Goal: Navigation & Orientation: Find specific page/section

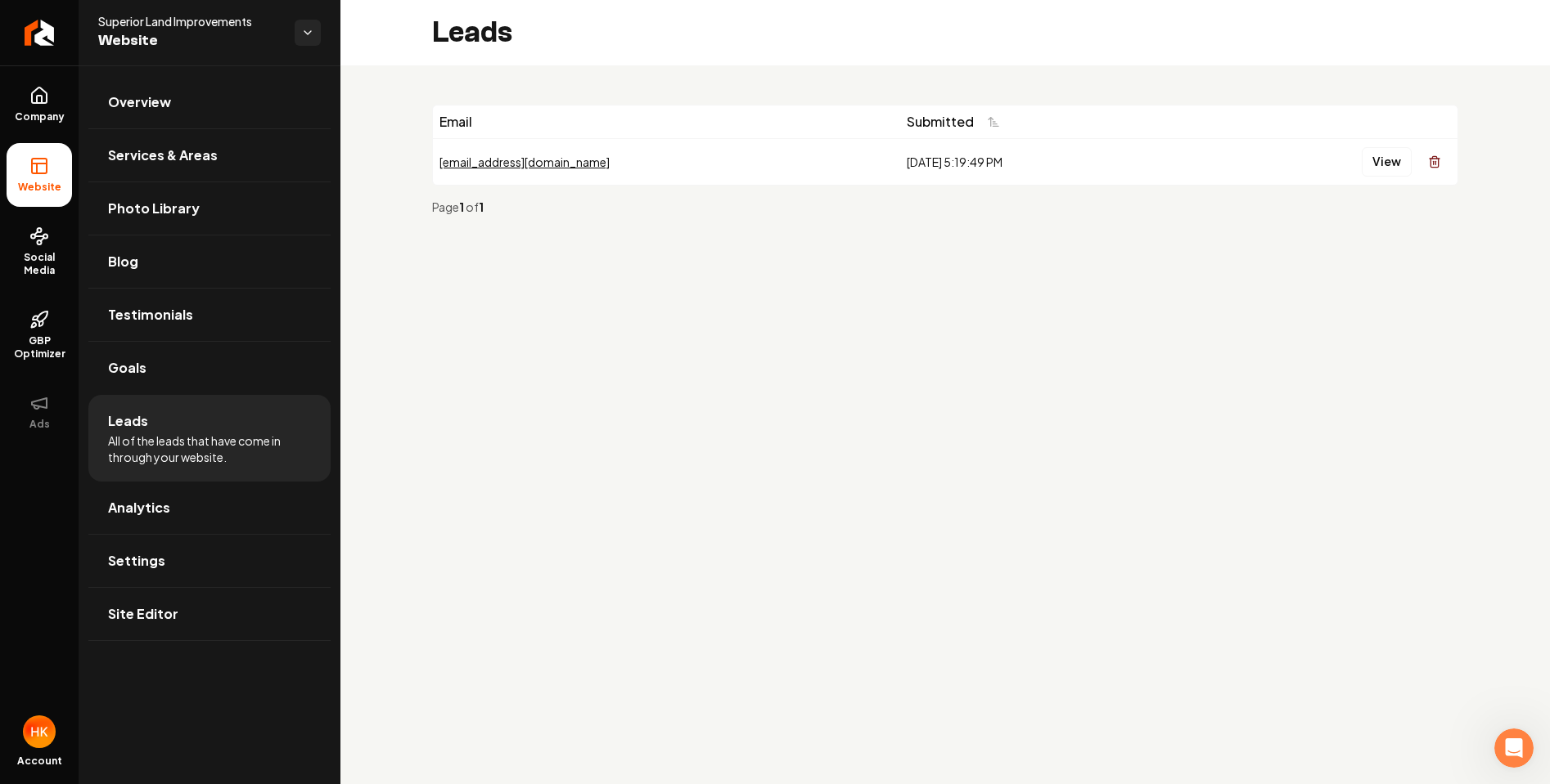
click at [146, 427] on span "Leads" at bounding box center [128, 421] width 40 height 20
click at [136, 416] on span "Leads" at bounding box center [128, 421] width 40 height 20
click at [136, 417] on span "Leads" at bounding box center [128, 421] width 40 height 20
click at [1375, 159] on button "View" at bounding box center [1386, 161] width 50 height 29
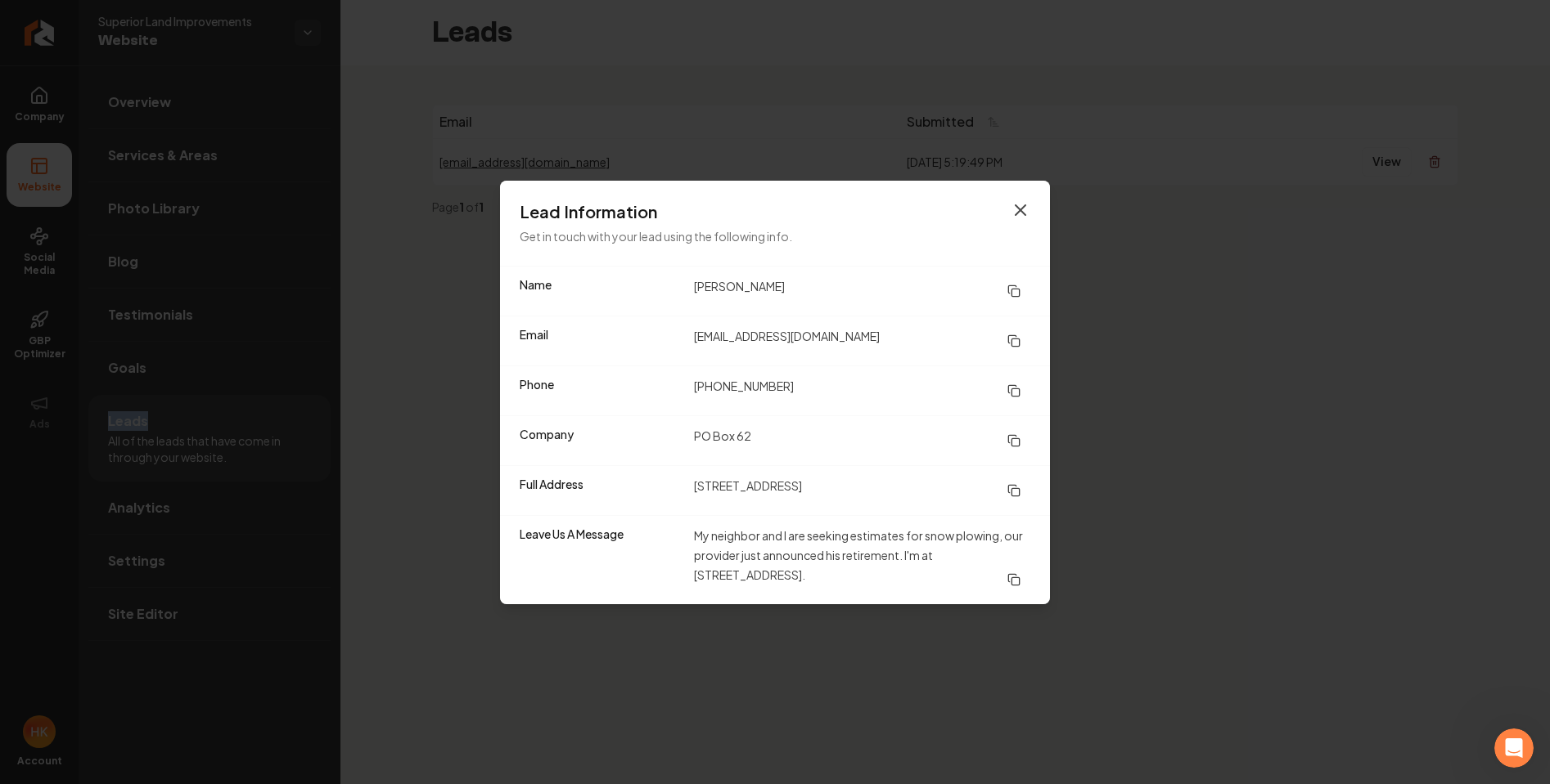
click at [1022, 213] on icon "button" at bounding box center [1020, 210] width 20 height 20
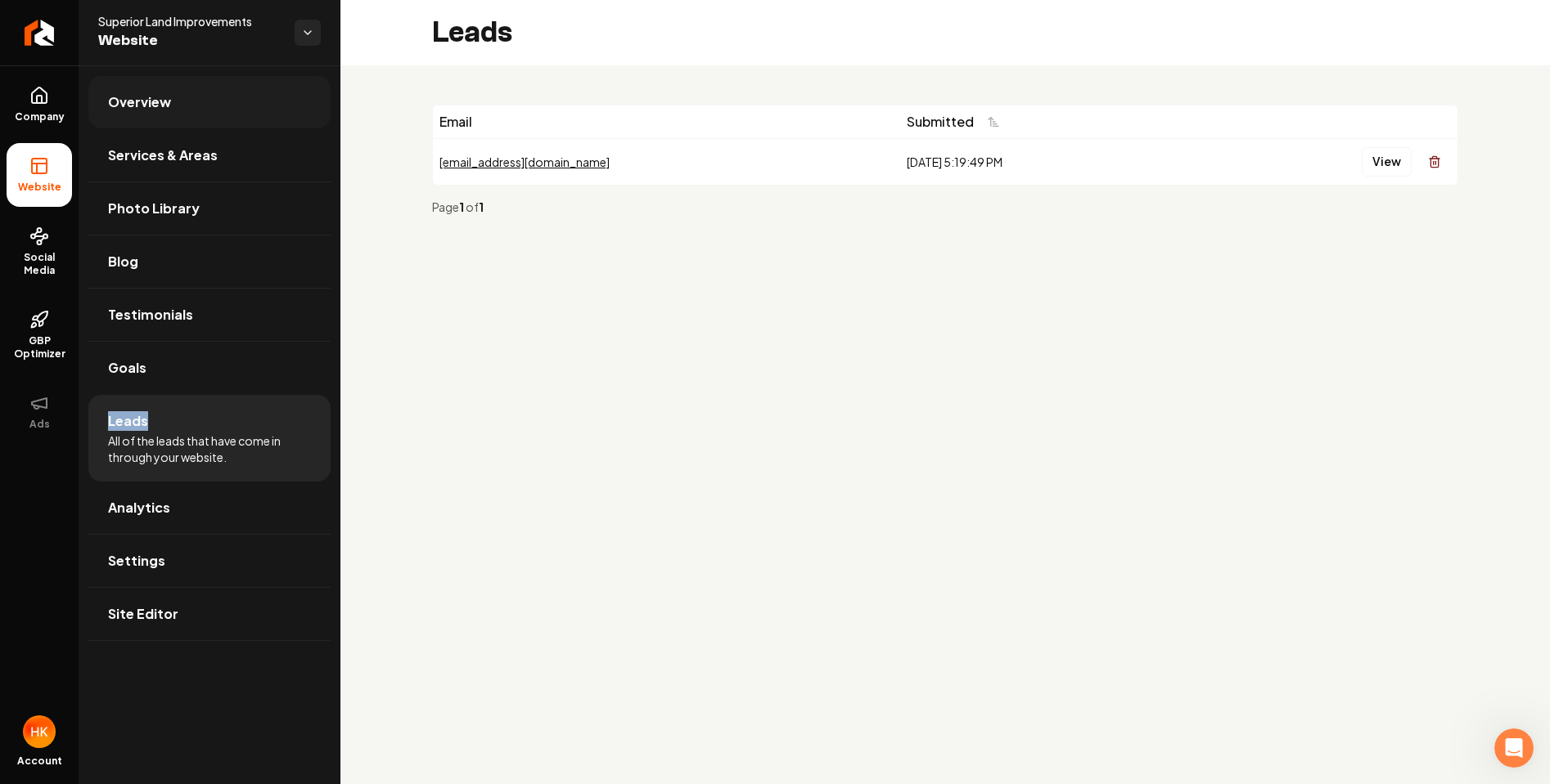
click at [121, 97] on span "Overview" at bounding box center [139, 102] width 63 height 20
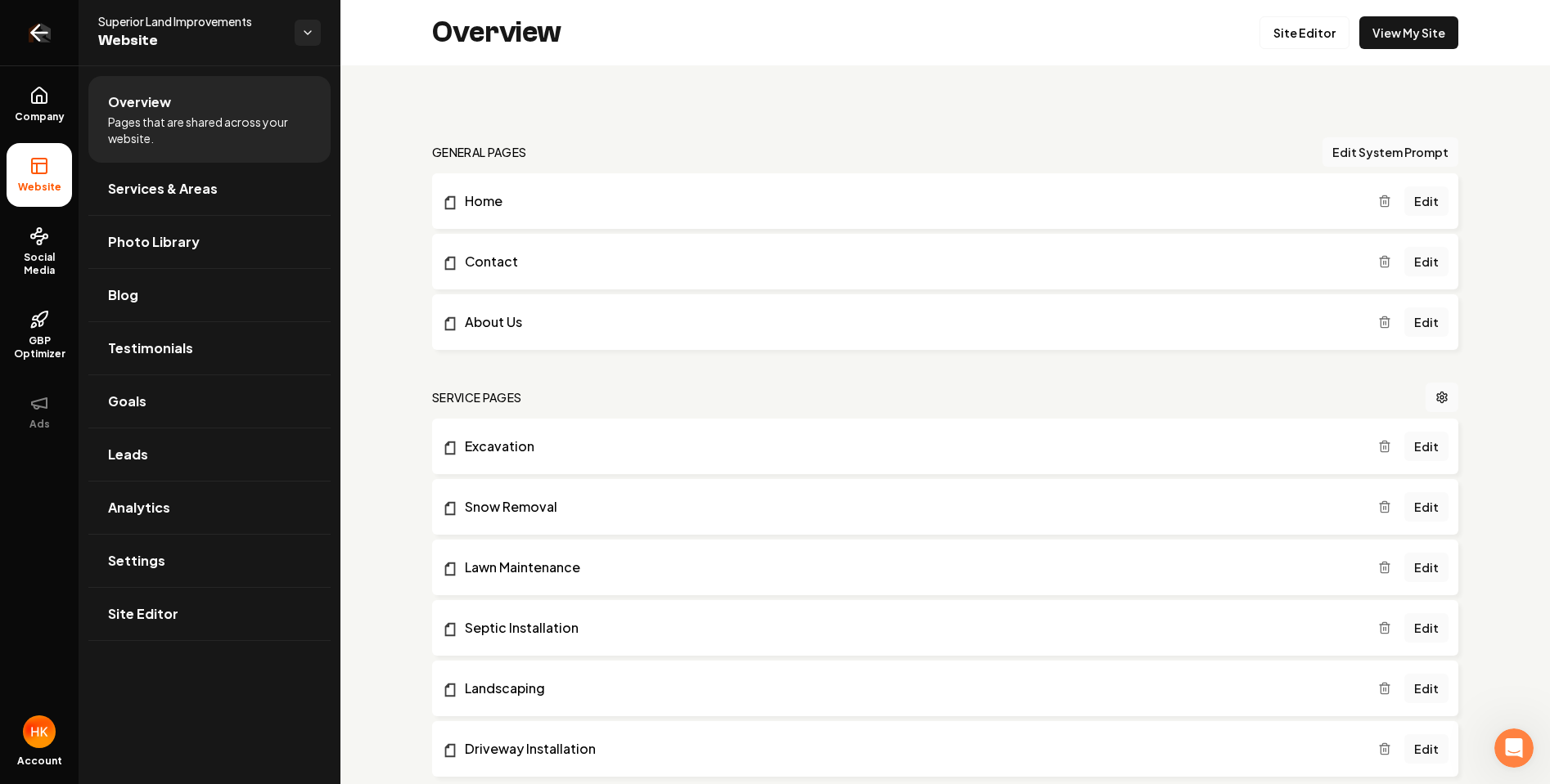
click at [31, 45] on icon "Return to dashboard" at bounding box center [40, 33] width 26 height 26
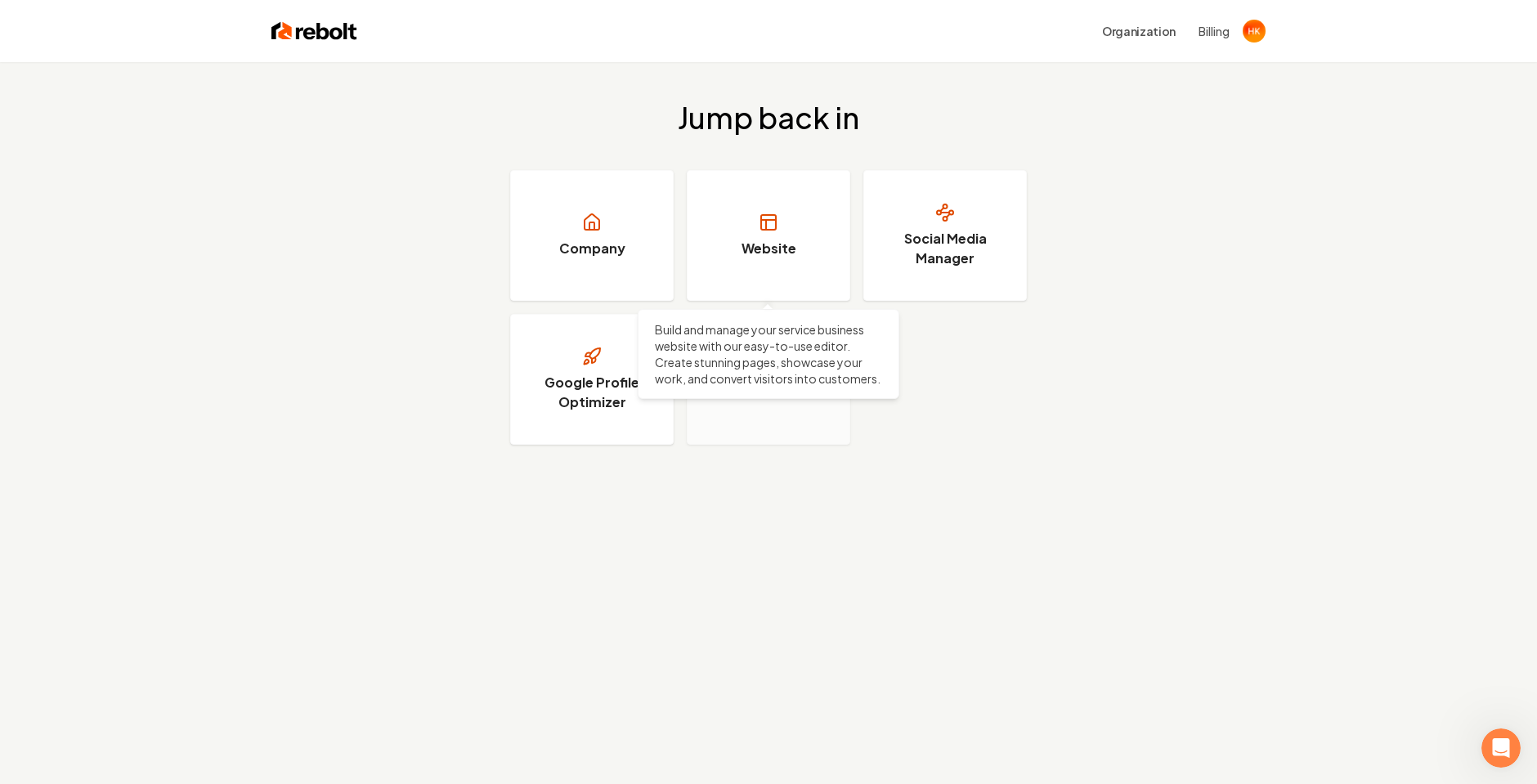
click at [677, 270] on div "Company Website Build and manage your service business website with our easy-to…" at bounding box center [768, 308] width 517 height 275
click at [661, 272] on link "Company" at bounding box center [592, 235] width 164 height 131
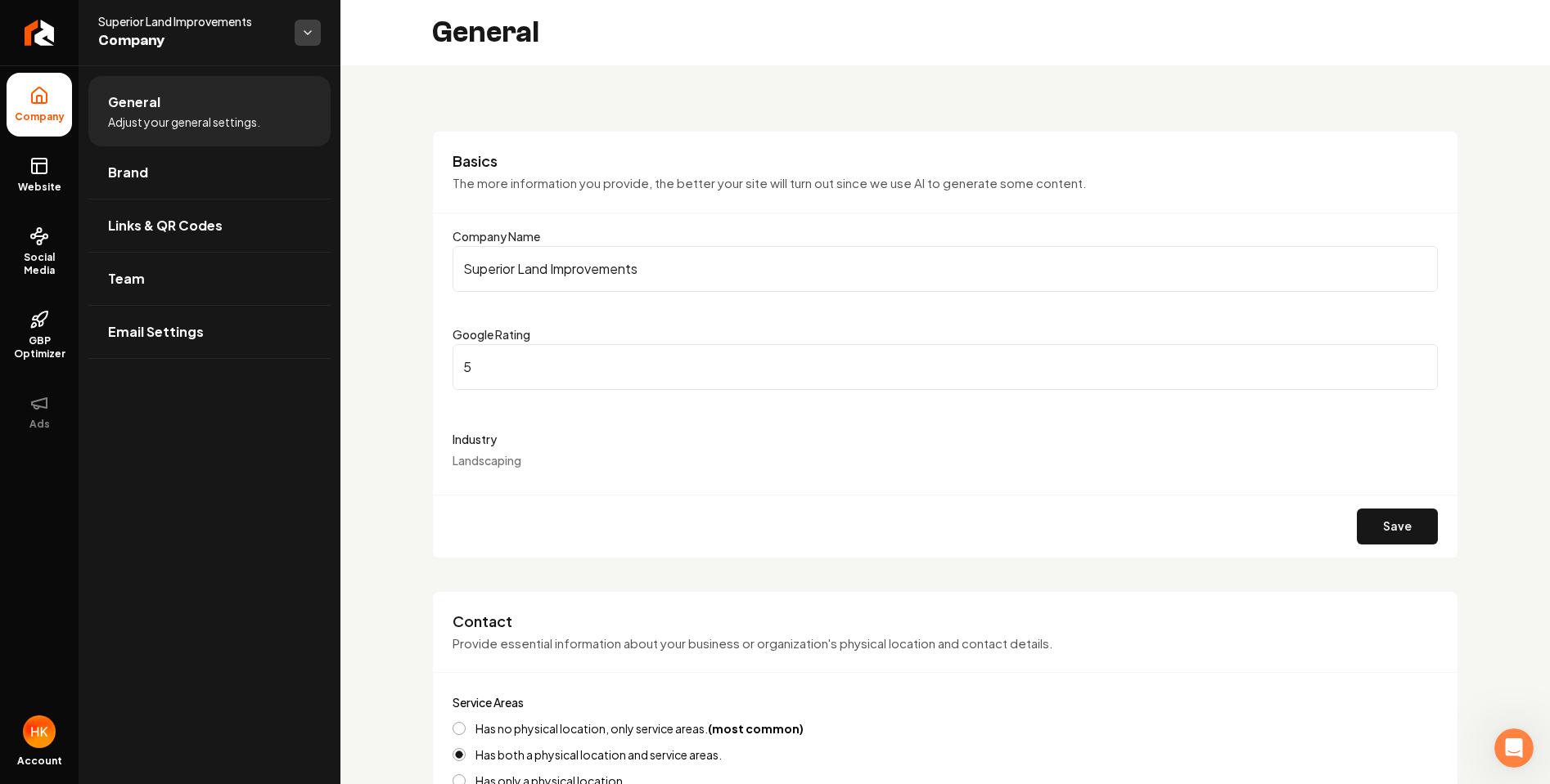
click at [297, 32] on html "Company Website Social Media GBP Optimizer Ads Account Superior Land Improvemen…" at bounding box center [775, 392] width 1550 height 784
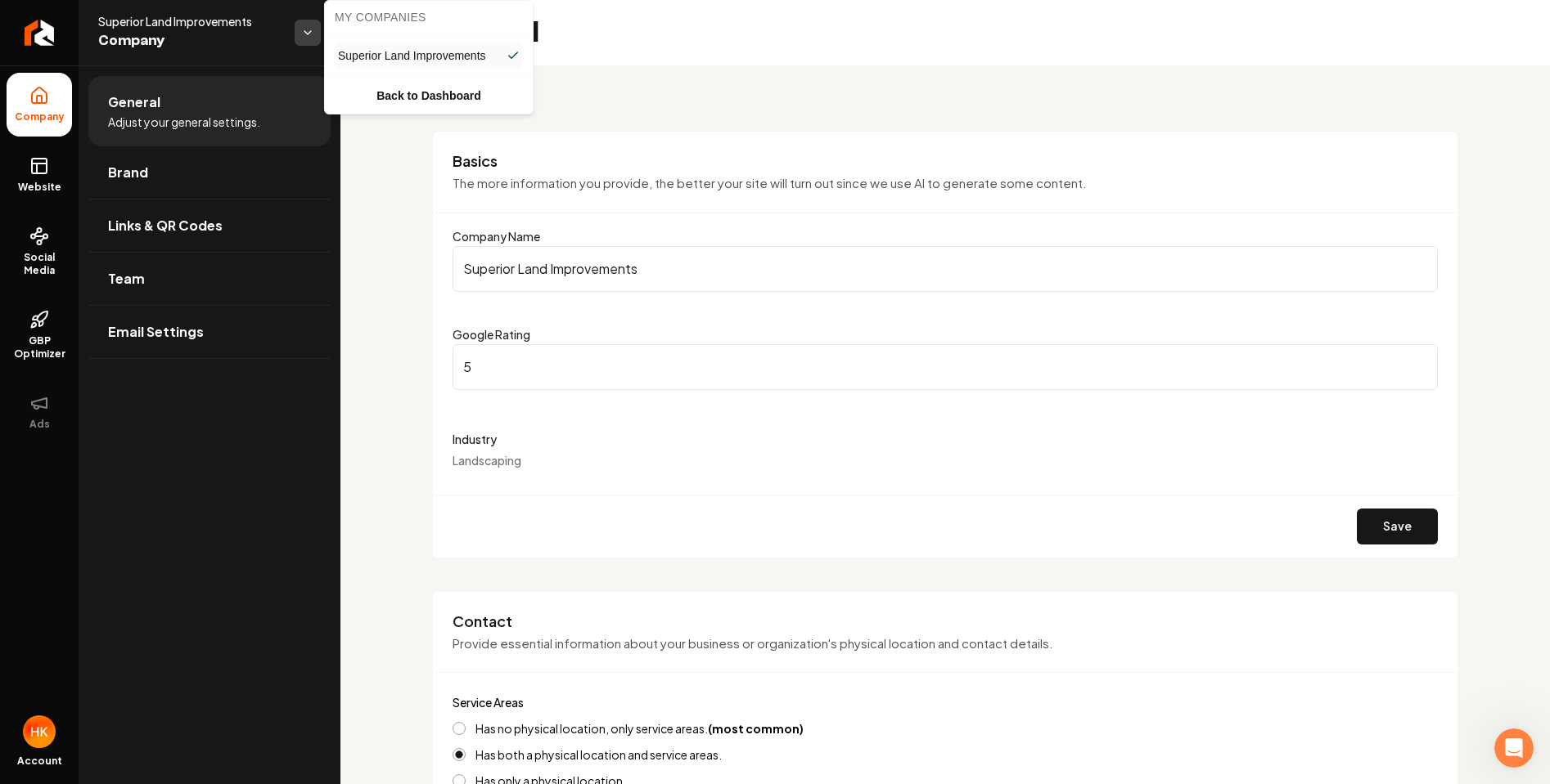
click at [297, 32] on html "Company Website Social Media GBP Optimizer Ads Account Superior Land Improvemen…" at bounding box center [775, 392] width 1550 height 784
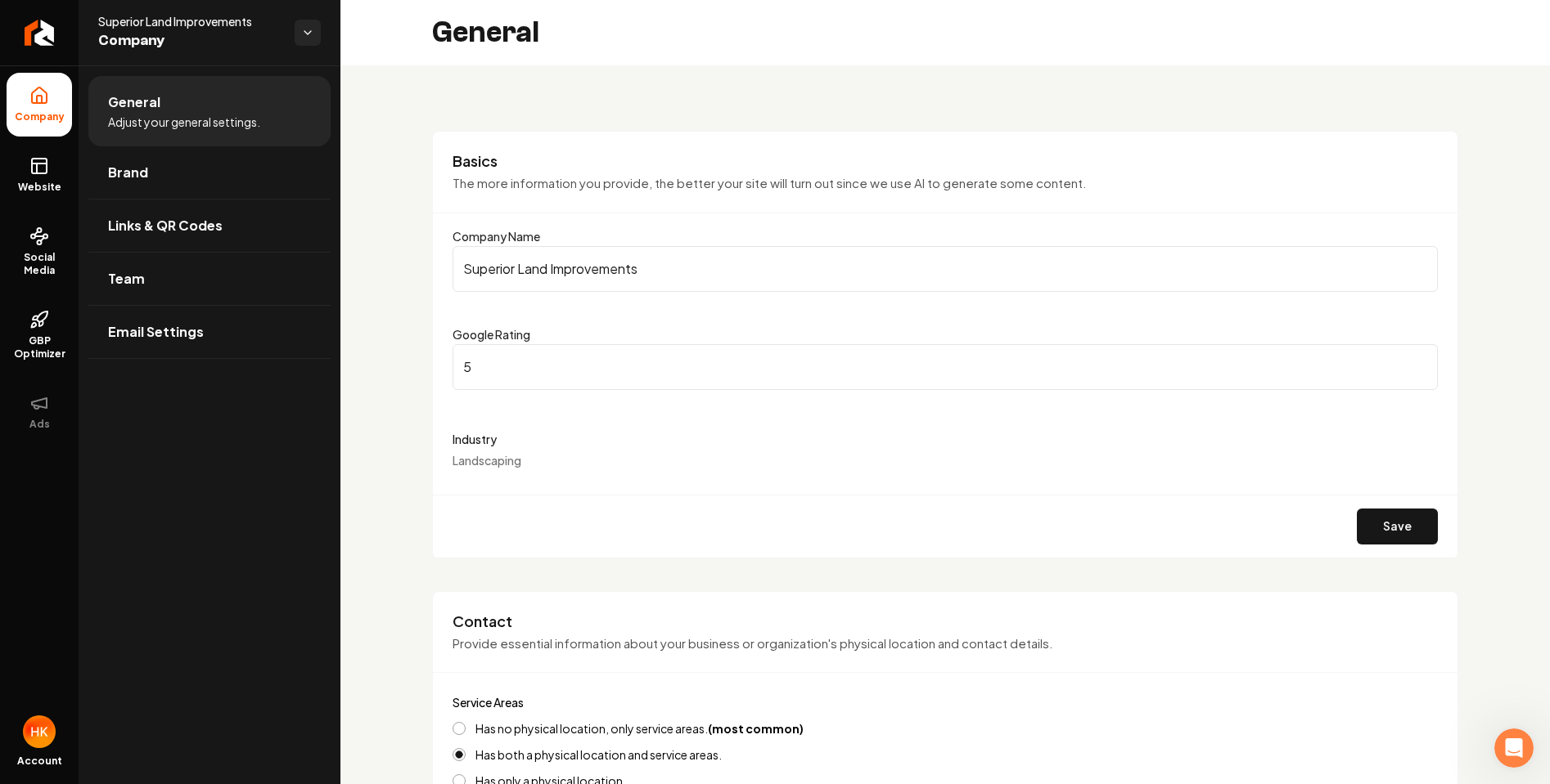
click at [47, 743] on span "Open user button" at bounding box center [39, 731] width 33 height 33
click at [187, 576] on div "General Adjust your general settings. Brand Links & QR Codes Team Email Settings" at bounding box center [209, 425] width 262 height 719
click at [27, 189] on span "Website" at bounding box center [40, 187] width 57 height 13
